Goal: Information Seeking & Learning: Learn about a topic

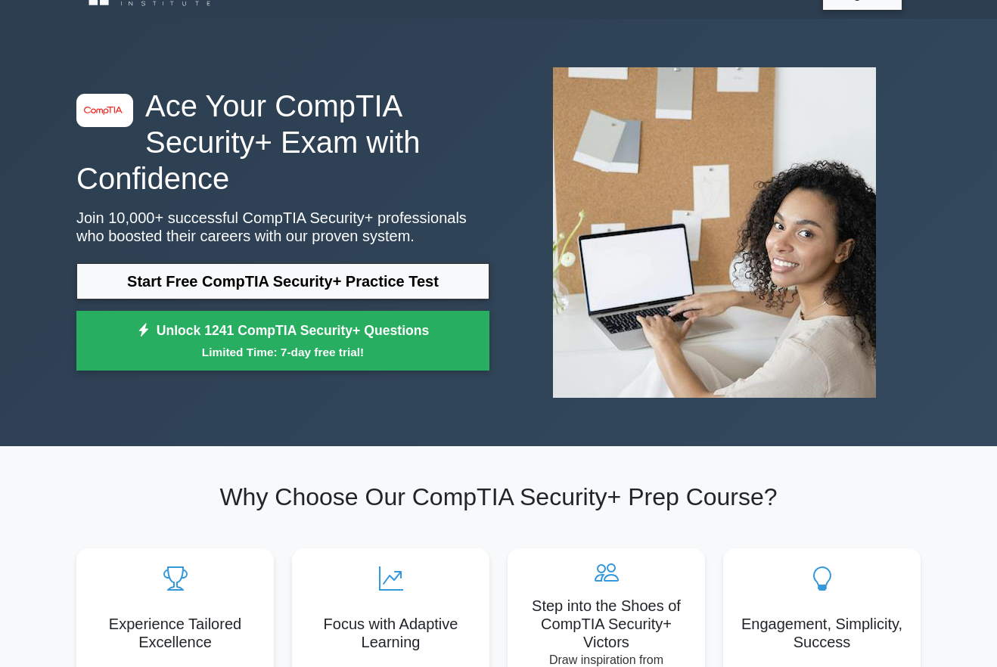
scroll to position [30, 0]
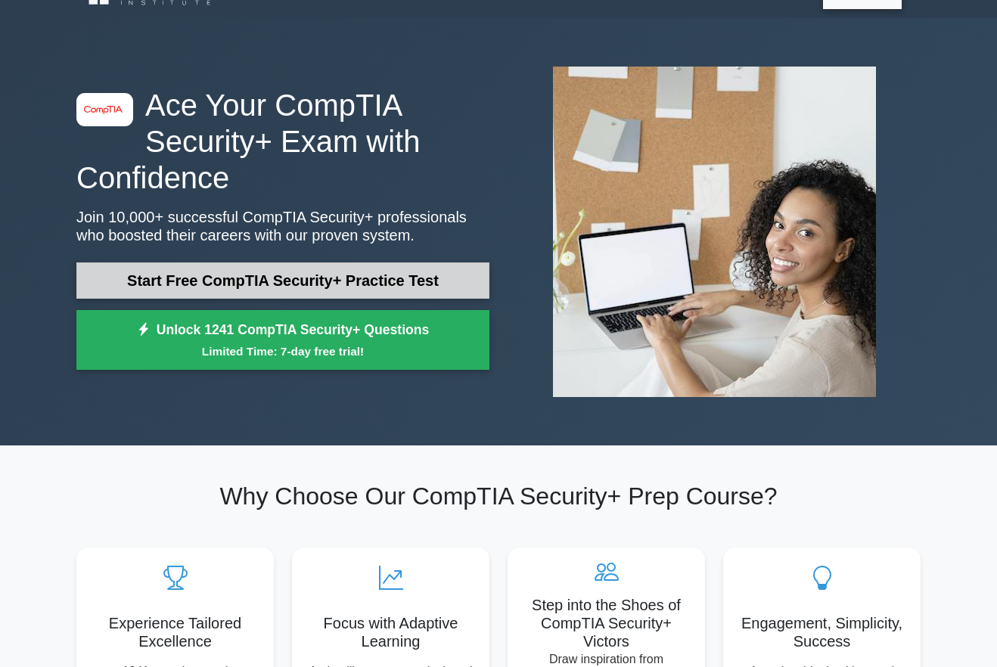
click at [190, 293] on link "Start Free CompTIA Security+ Practice Test" at bounding box center [282, 280] width 413 height 36
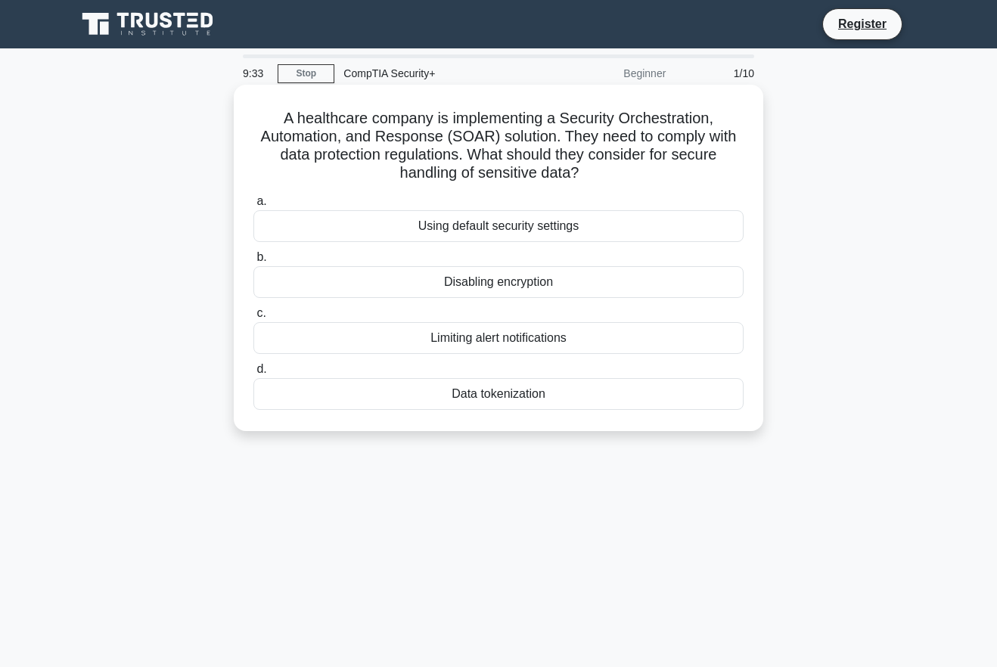
click at [402, 393] on div "Data tokenization" at bounding box center [498, 394] width 490 height 32
click at [253, 374] on input "d. Data tokenization" at bounding box center [253, 369] width 0 height 10
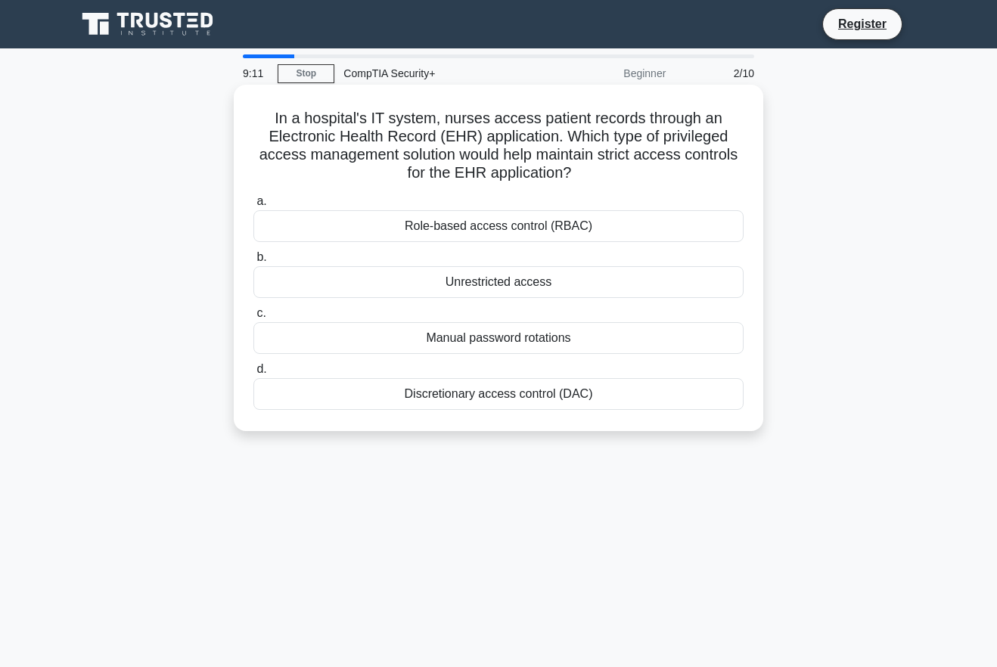
click at [492, 238] on div "Role-based access control (RBAC)" at bounding box center [498, 226] width 490 height 32
click at [253, 206] on input "a. Role-based access control (RBAC)" at bounding box center [253, 202] width 0 height 10
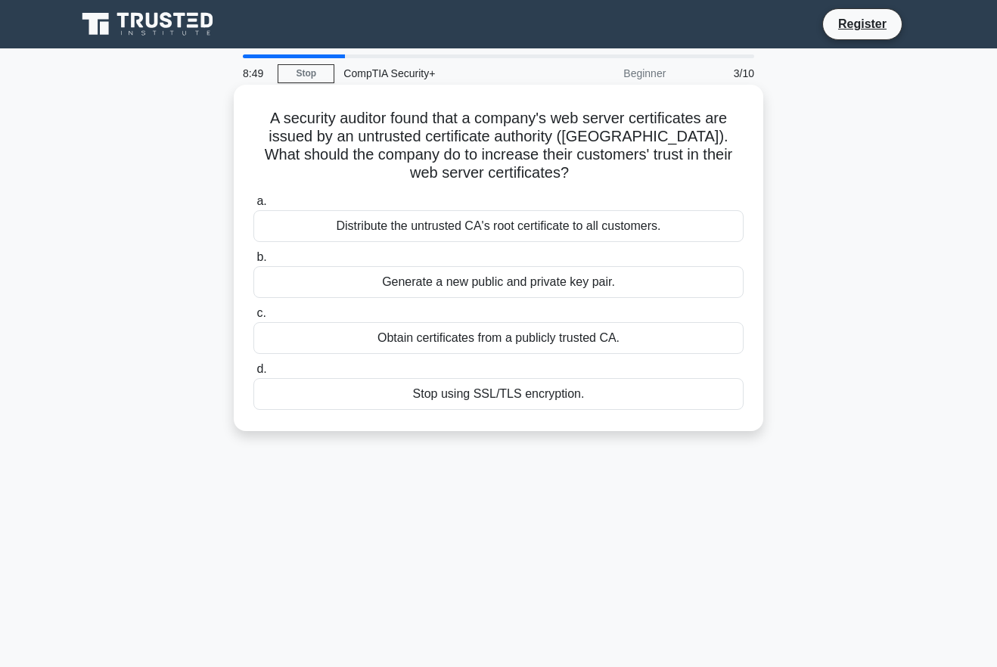
click at [434, 337] on div "Obtain certificates from a publicly trusted CA." at bounding box center [498, 338] width 490 height 32
click at [253, 318] on input "c. Obtain certificates from a publicly trusted CA." at bounding box center [253, 314] width 0 height 10
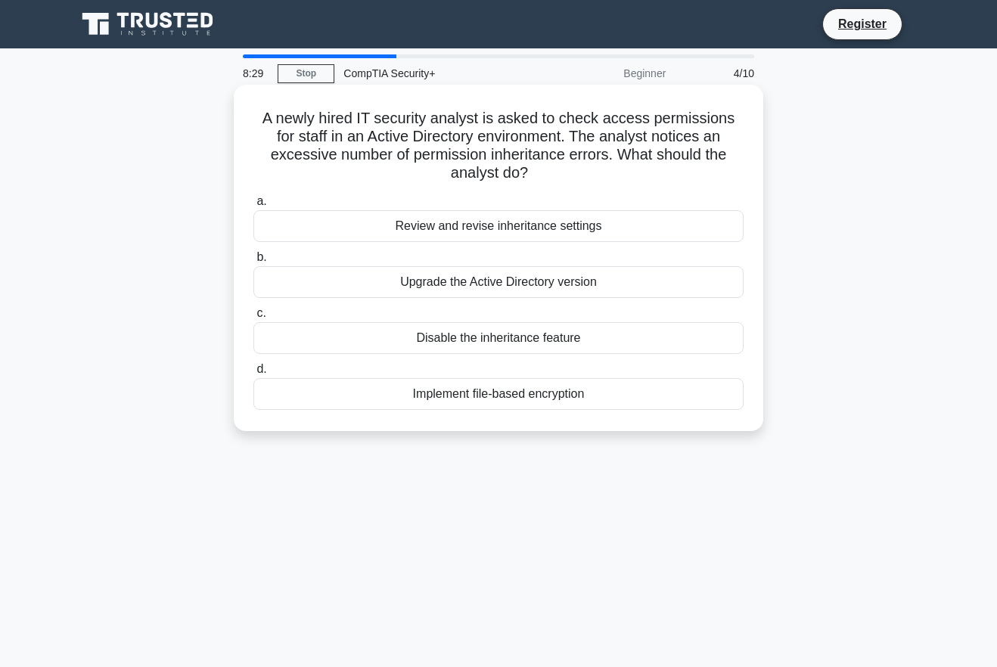
click at [467, 322] on div "Disable the inheritance feature" at bounding box center [498, 338] width 490 height 32
click at [253, 316] on input "c. Disable the inheritance feature" at bounding box center [253, 314] width 0 height 10
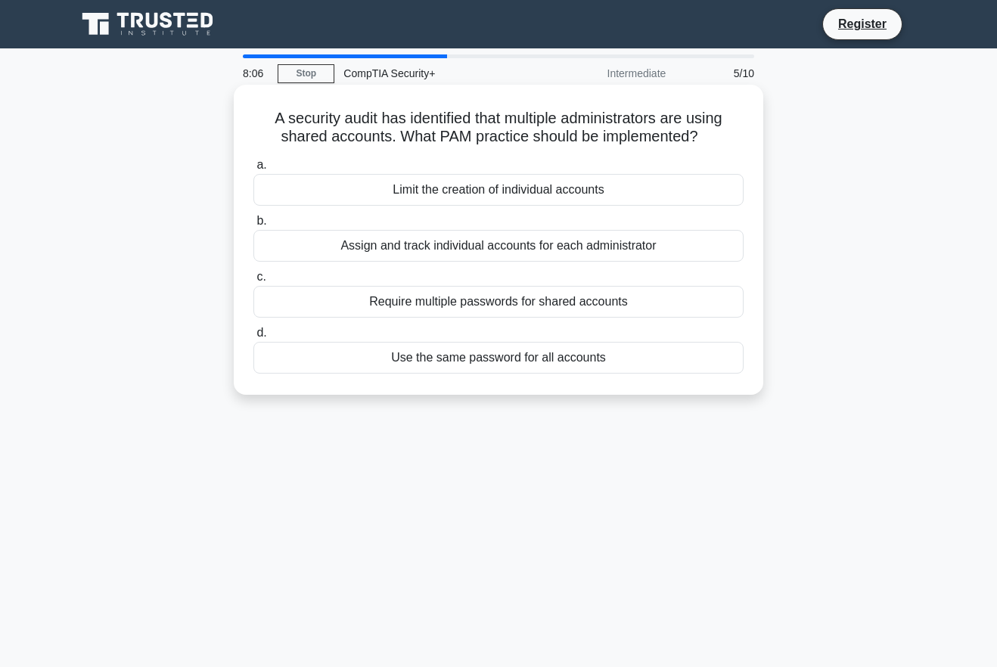
click at [371, 257] on div "Assign and track individual accounts for each administrator" at bounding box center [498, 246] width 490 height 32
click at [253, 226] on input "b. Assign and track individual accounts for each administrator" at bounding box center [253, 221] width 0 height 10
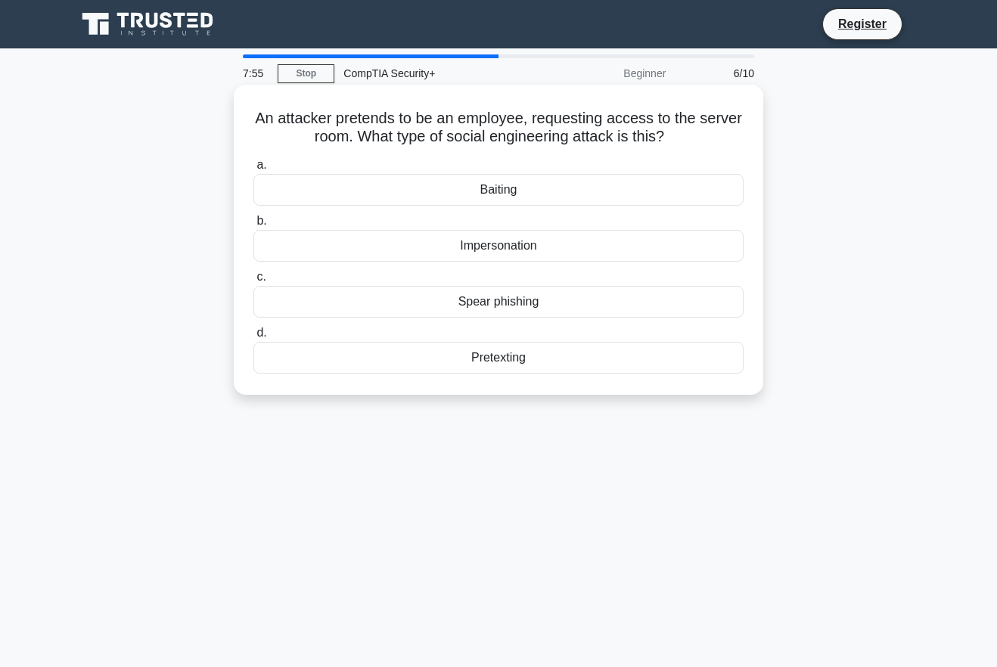
click at [480, 245] on div "Impersonation" at bounding box center [498, 246] width 490 height 32
click at [253, 226] on input "b. Impersonation" at bounding box center [253, 221] width 0 height 10
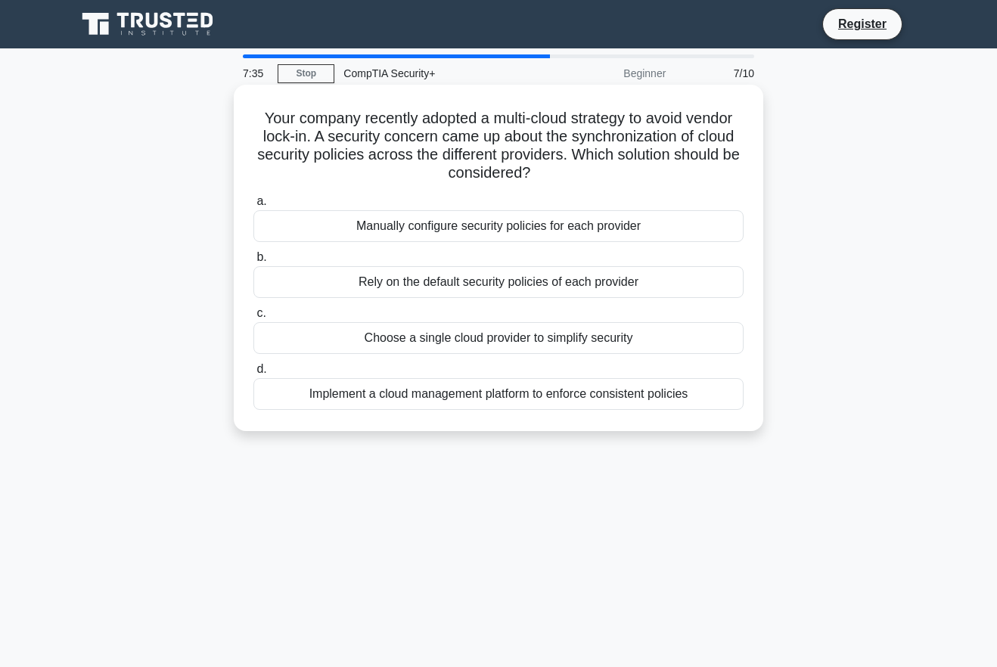
click at [390, 385] on div "Implement a cloud management platform to enforce consistent policies" at bounding box center [498, 394] width 490 height 32
click at [253, 374] on input "d. Implement a cloud management platform to enforce consistent policies" at bounding box center [253, 369] width 0 height 10
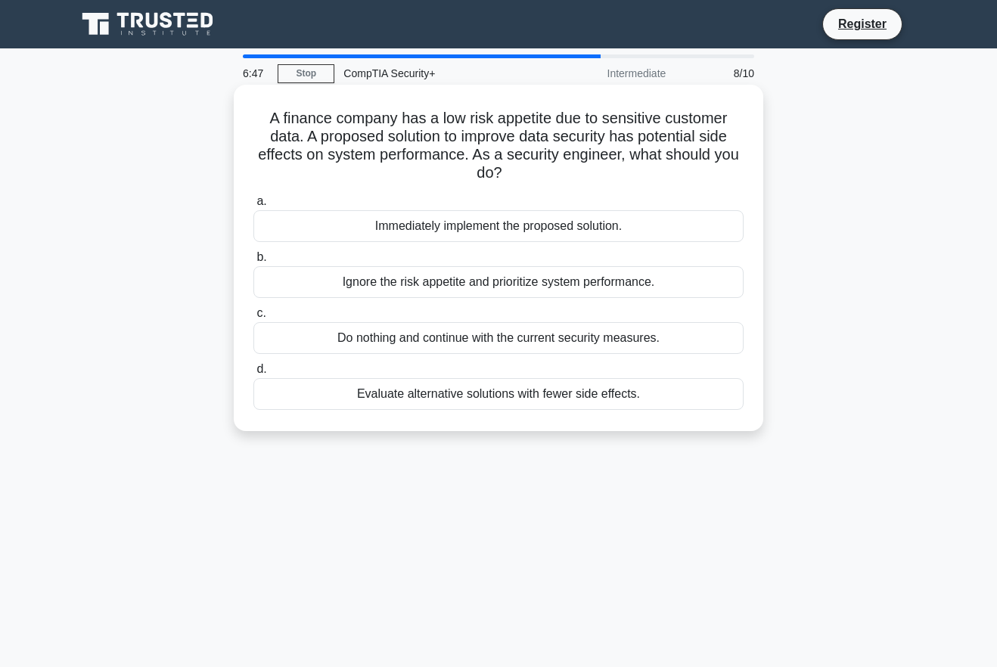
click at [364, 225] on div "Immediately implement the proposed solution." at bounding box center [498, 226] width 490 height 32
click at [253, 206] on input "a. Immediately implement the proposed solution." at bounding box center [253, 202] width 0 height 10
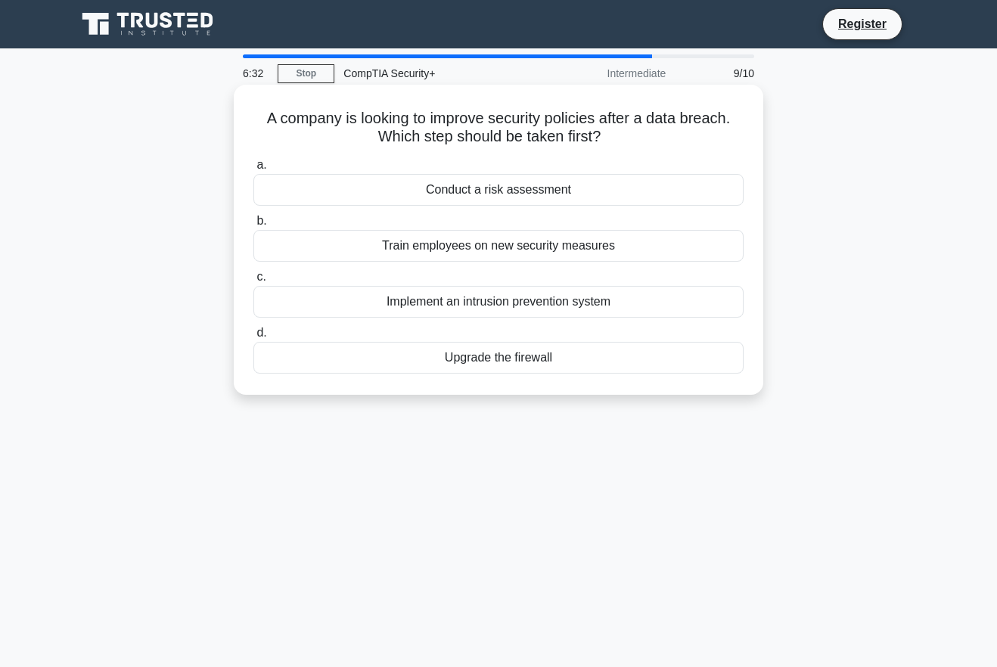
click at [430, 197] on div "Conduct a risk assessment" at bounding box center [498, 190] width 490 height 32
click at [253, 170] on input "a. Conduct a risk assessment" at bounding box center [253, 165] width 0 height 10
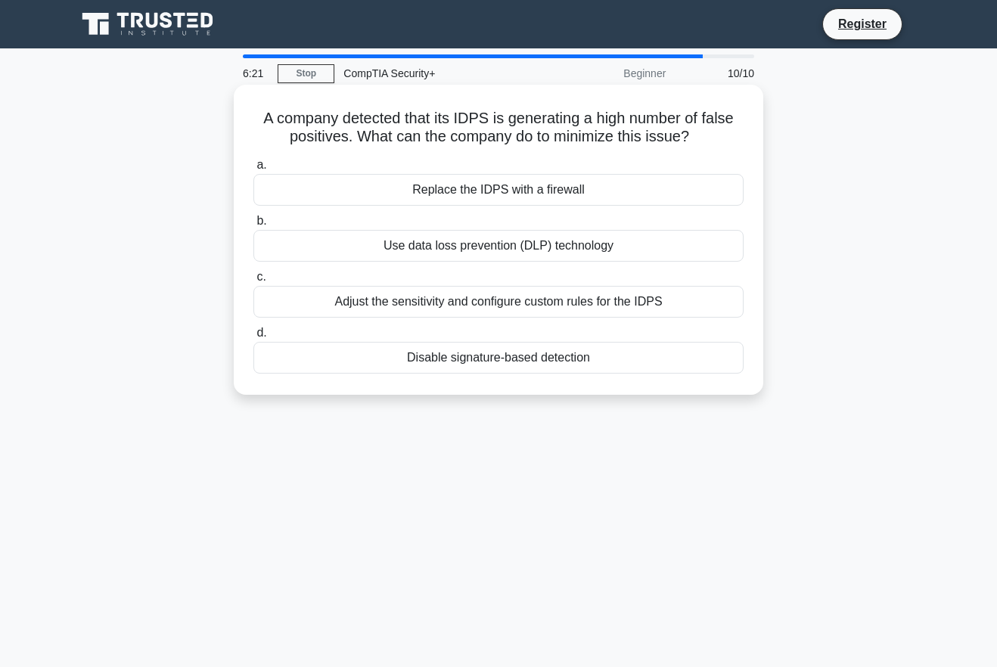
click at [414, 298] on div "Adjust the sensitivity and configure custom rules for the IDPS" at bounding box center [498, 302] width 490 height 32
click at [253, 282] on input "c. Adjust the sensitivity and configure custom rules for the IDPS" at bounding box center [253, 277] width 0 height 10
